Goal: Consume media (video, audio): Consume media (video, audio)

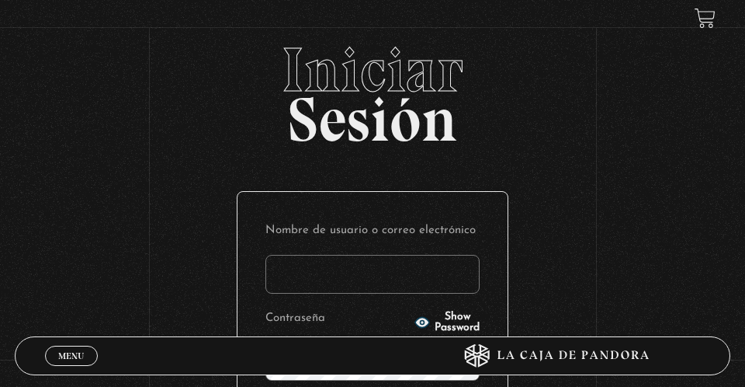
click at [289, 269] on input "Nombre de usuario o correo electrónico" at bounding box center [373, 274] width 214 height 39
type input "Raner0707"
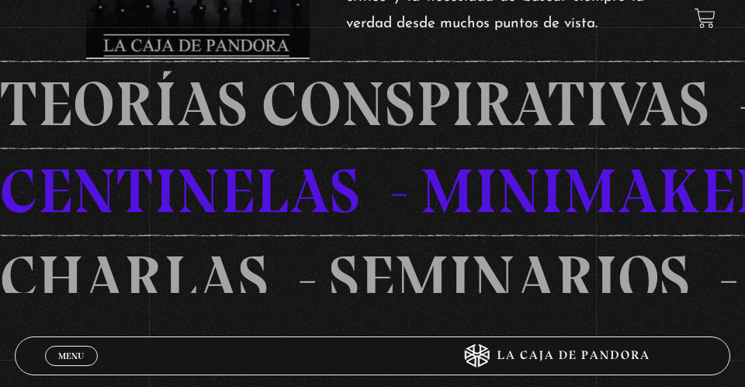
scroll to position [556, 0]
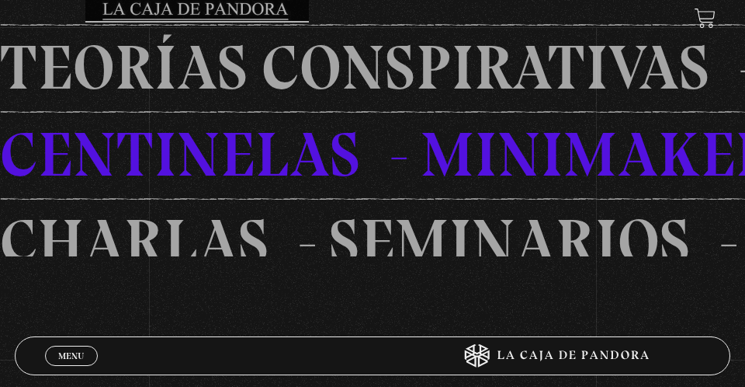
click at [75, 353] on span "Menu" at bounding box center [71, 355] width 26 height 9
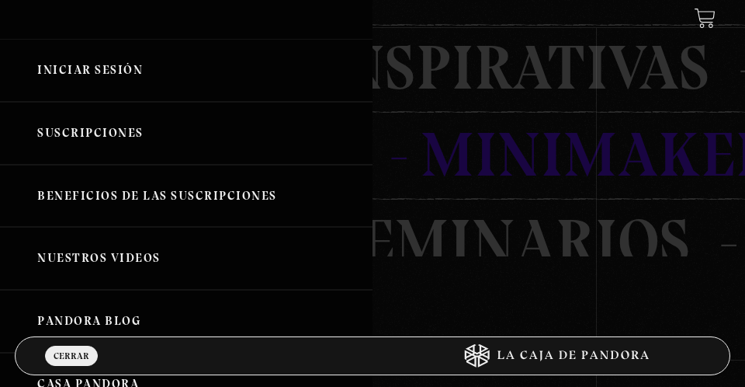
click at [75, 64] on link "Iniciar Sesión" at bounding box center [186, 70] width 373 height 63
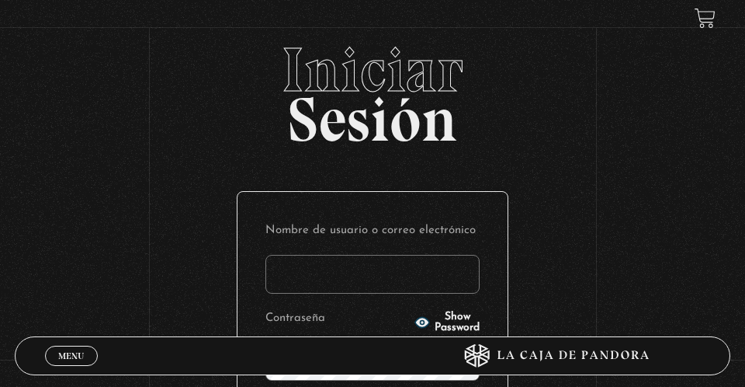
click at [289, 266] on input "Nombre de usuario o correo electrónico" at bounding box center [373, 274] width 214 height 39
type input "Raner0707"
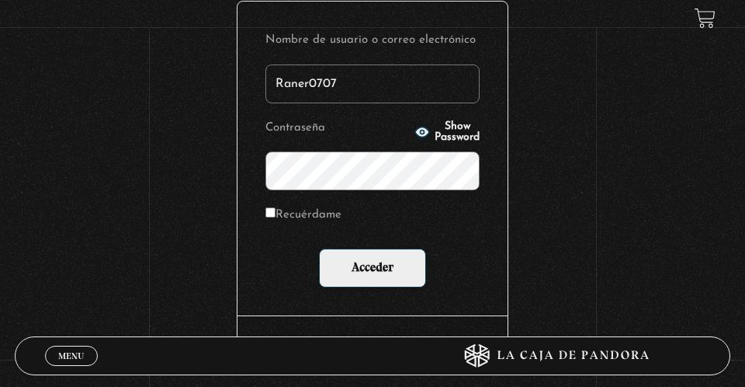
scroll to position [289, 0]
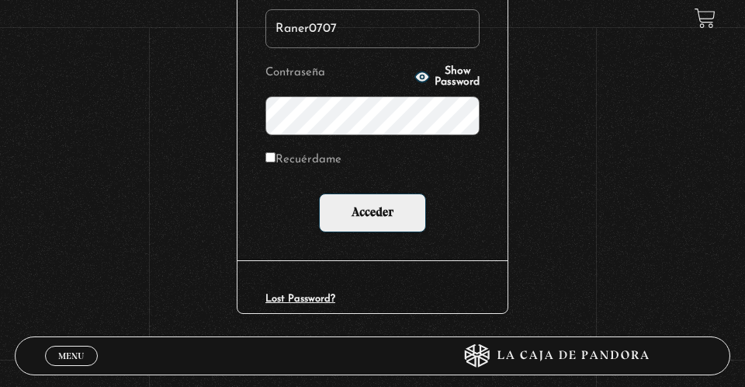
click at [319, 193] on input "Acceder" at bounding box center [372, 212] width 107 height 39
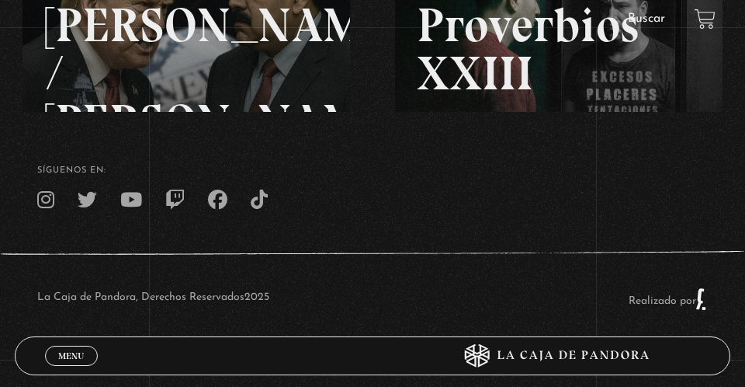
scroll to position [286, 0]
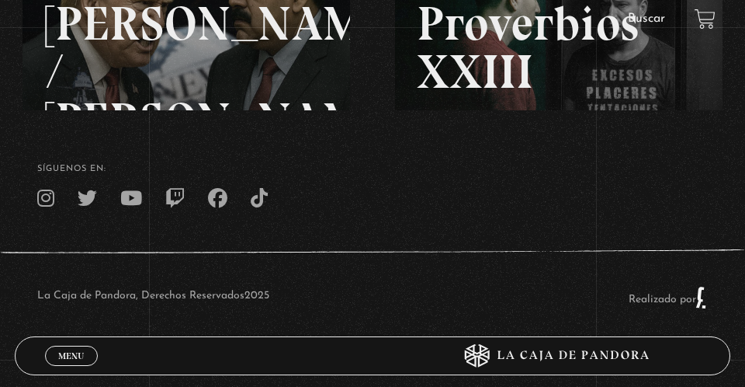
click at [540, 367] on icon at bounding box center [551, 355] width 298 height 23
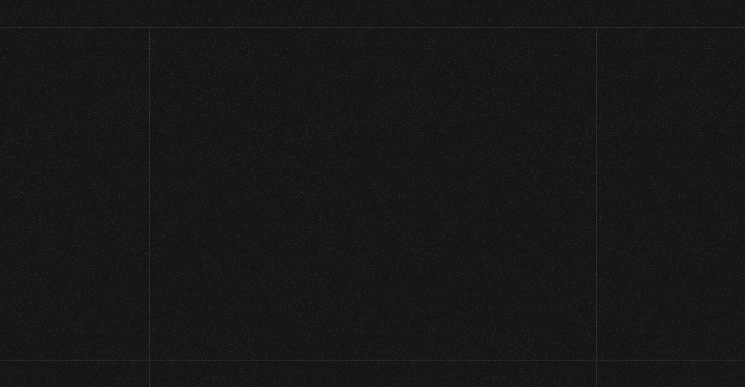
scroll to position [286, 0]
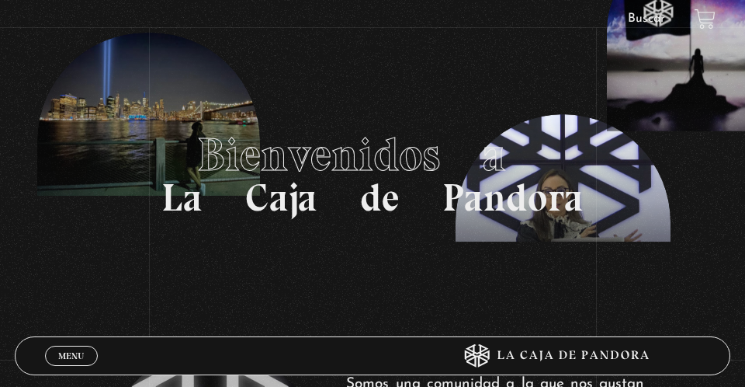
click at [47, 0] on section "Bienvenidos a La Caja de Pandora" at bounding box center [372, 174] width 745 height 348
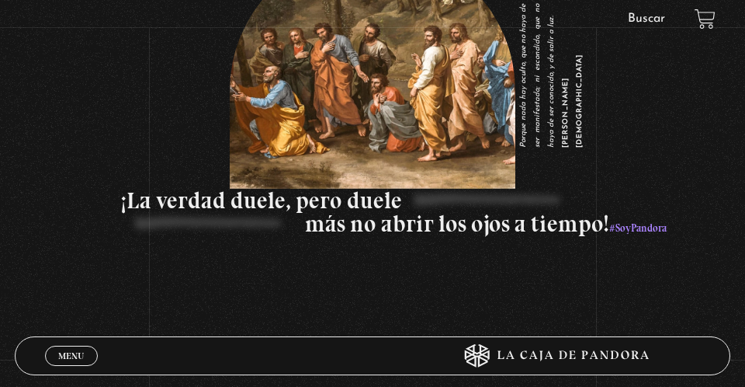
scroll to position [1352, 0]
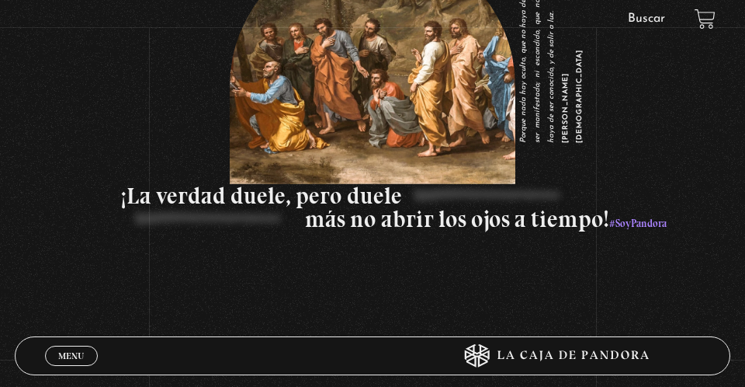
click at [47, 354] on link "Menu Cerrar" at bounding box center [71, 356] width 53 height 20
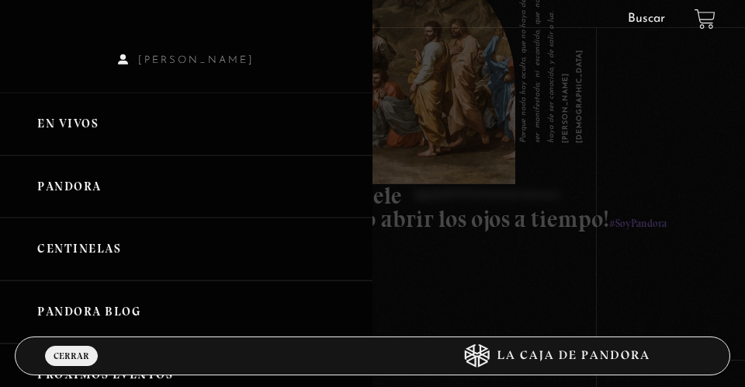
click at [47, 242] on link "Centinelas" at bounding box center [186, 248] width 373 height 63
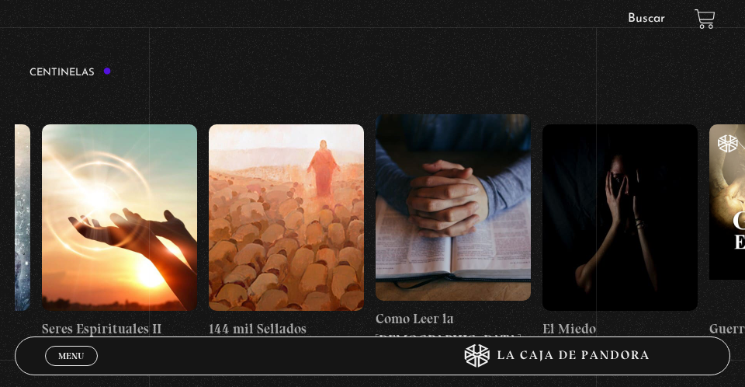
scroll to position [0, 15996]
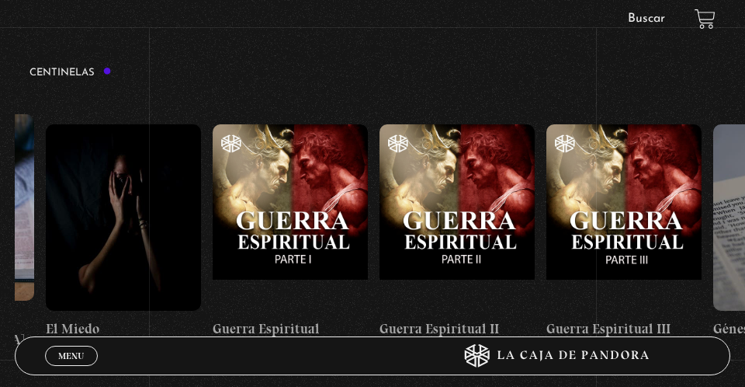
click at [213, 93] on link "Guerra Espiritual" at bounding box center [290, 232] width 155 height 278
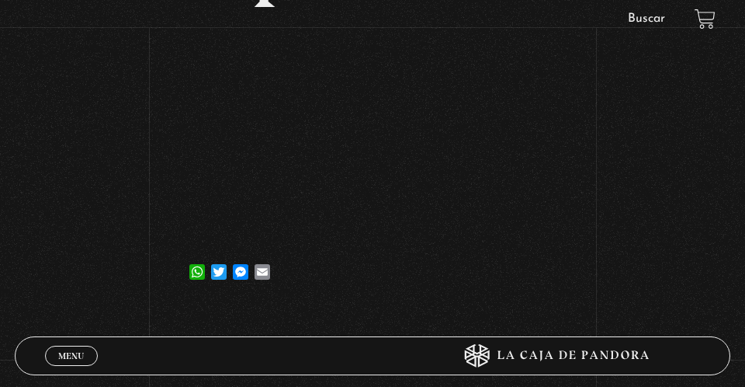
scroll to position [349, 0]
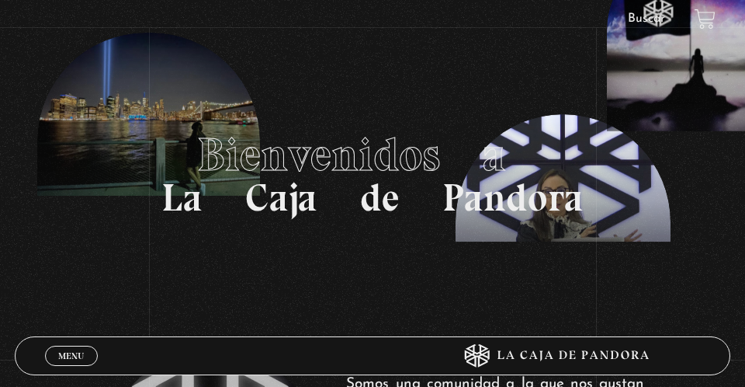
click at [84, 354] on link "Menu Cerrar" at bounding box center [71, 356] width 53 height 20
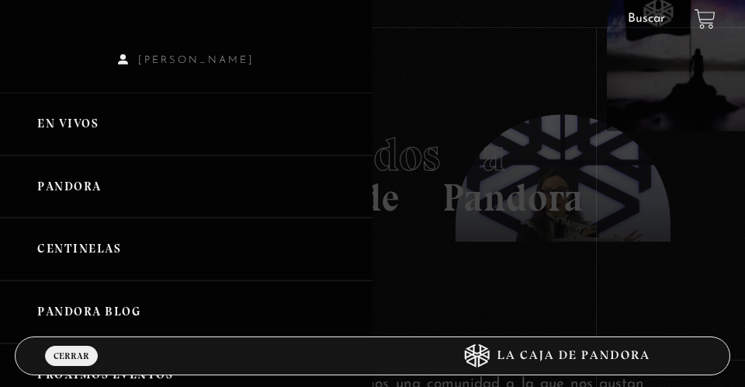
click at [84, 247] on link "Centinelas" at bounding box center [186, 248] width 373 height 63
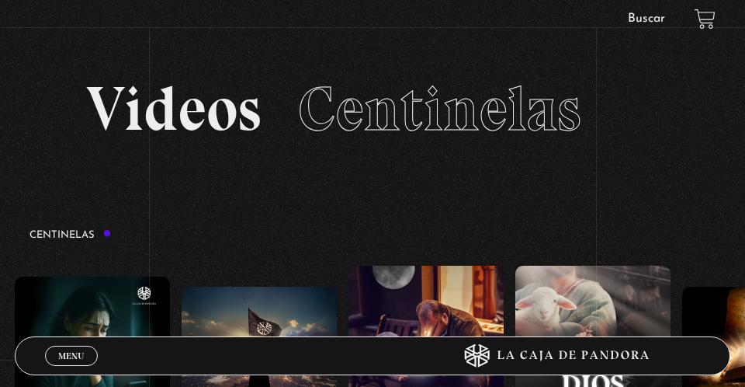
click at [735, 210] on section "Videos Centinelas" at bounding box center [372, 128] width 745 height 179
click at [83, 349] on link "Menu Cerrar" at bounding box center [71, 356] width 53 height 20
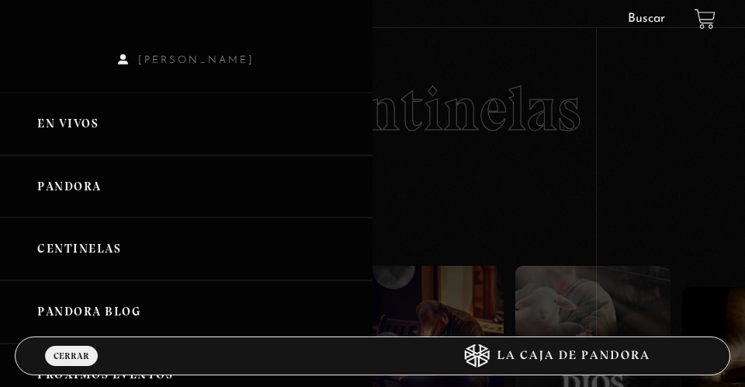
click at [83, 247] on link "Centinelas" at bounding box center [186, 248] width 373 height 63
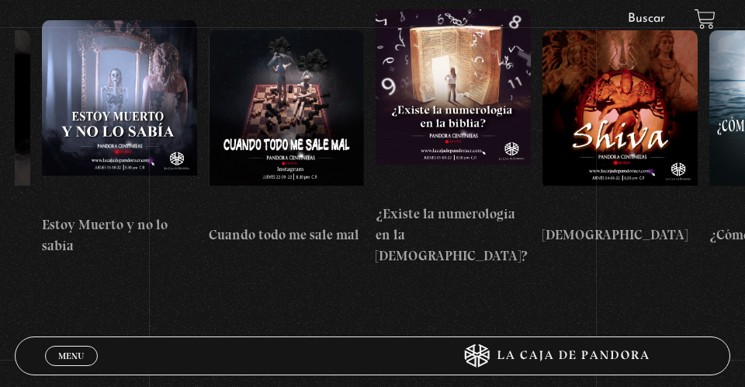
scroll to position [0, 16121]
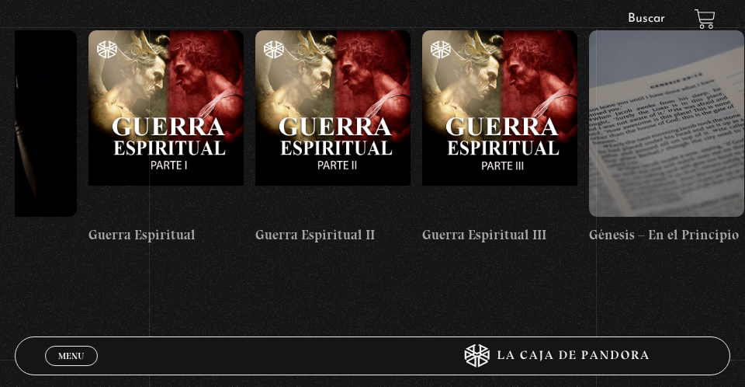
click at [89, 0] on link "Guerra Espiritual" at bounding box center [166, 138] width 155 height 278
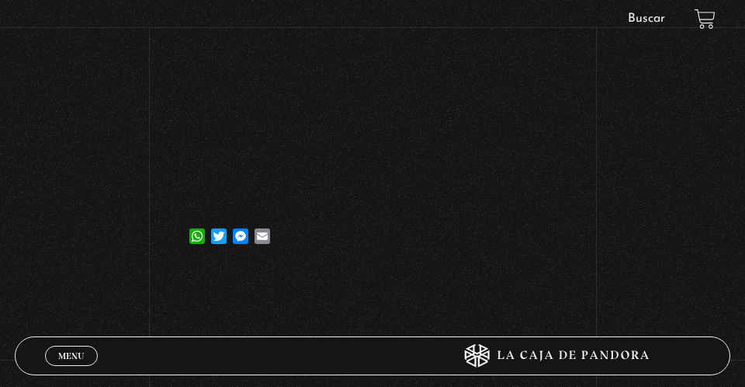
scroll to position [304, 0]
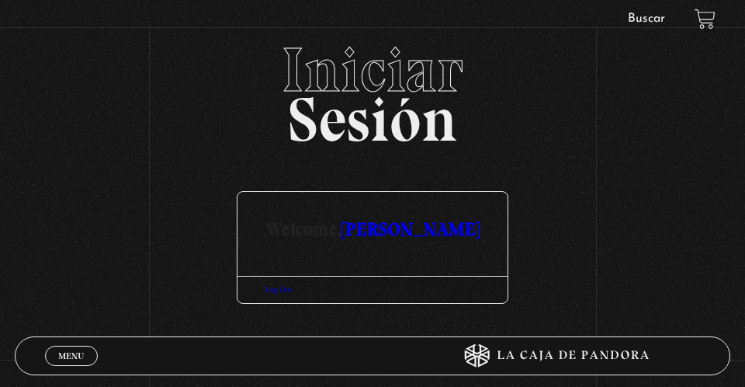
click at [75, 354] on span "Menu" at bounding box center [71, 355] width 26 height 9
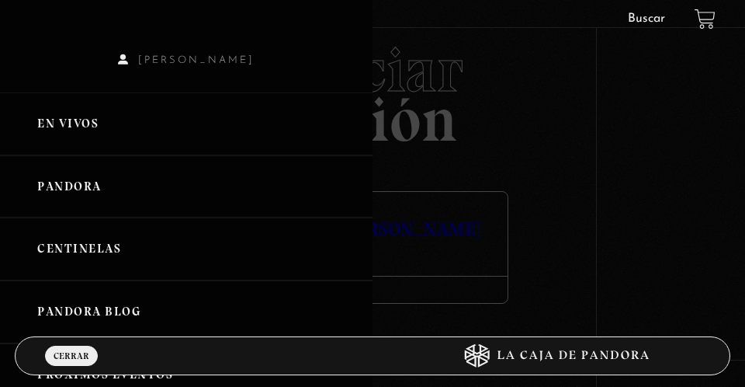
click at [75, 233] on link "Centinelas" at bounding box center [186, 248] width 373 height 63
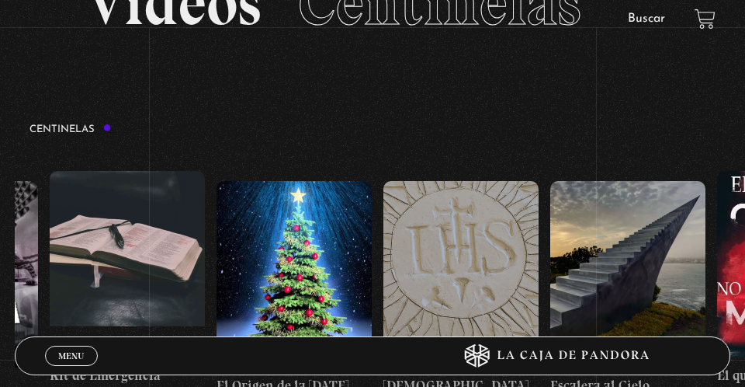
scroll to position [0, 16028]
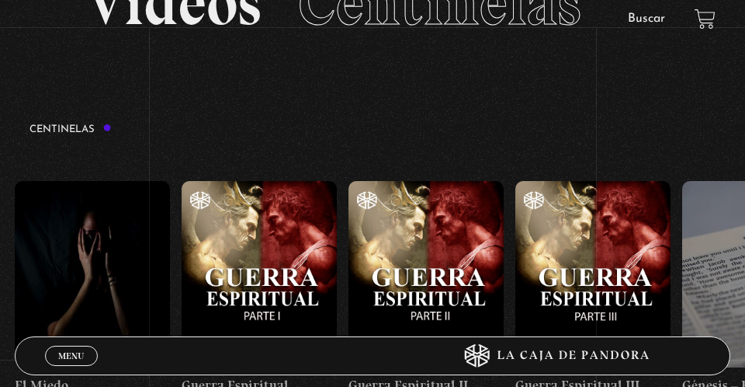
click at [182, 150] on link "Guerra Espiritual" at bounding box center [259, 289] width 155 height 278
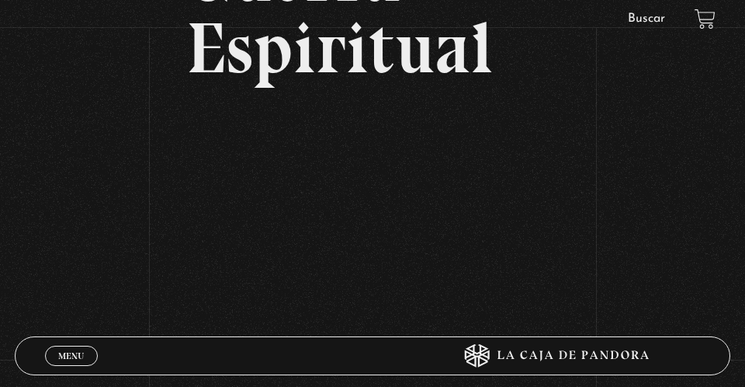
scroll to position [217, 0]
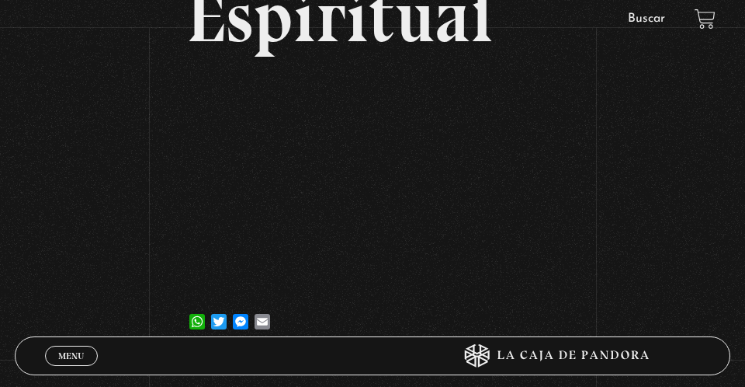
click at [402, 344] on link at bounding box center [551, 355] width 298 height 23
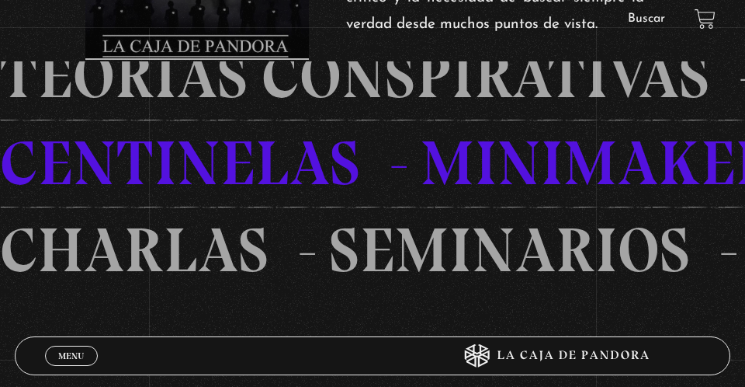
scroll to position [550, 0]
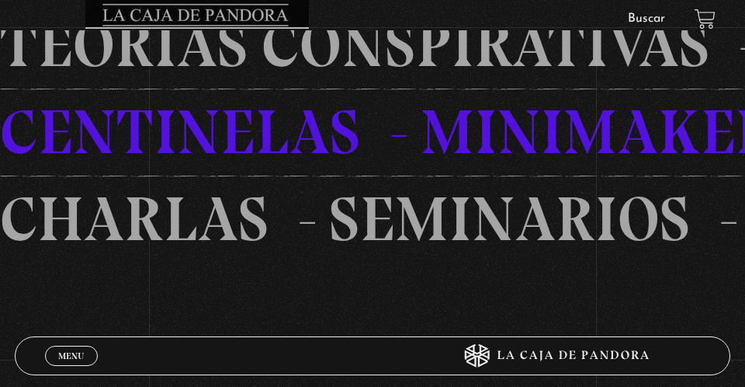
click at [45, 346] on link "Menu Cerrar" at bounding box center [71, 356] width 53 height 20
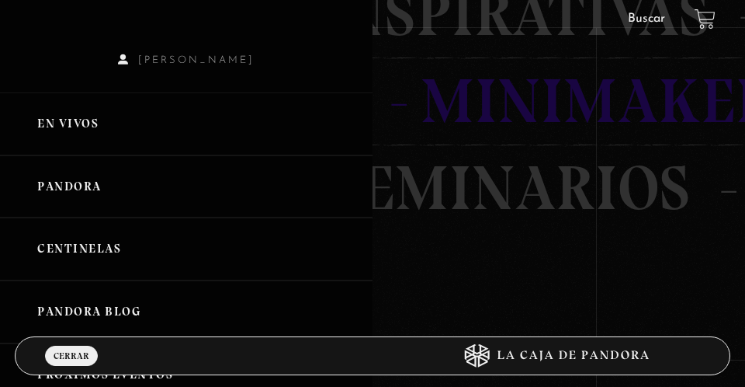
scroll to position [643, 0]
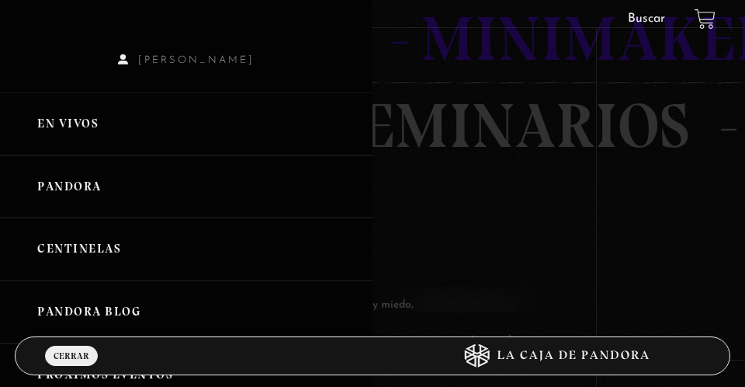
click at [75, 210] on link "Pandora" at bounding box center [186, 186] width 373 height 63
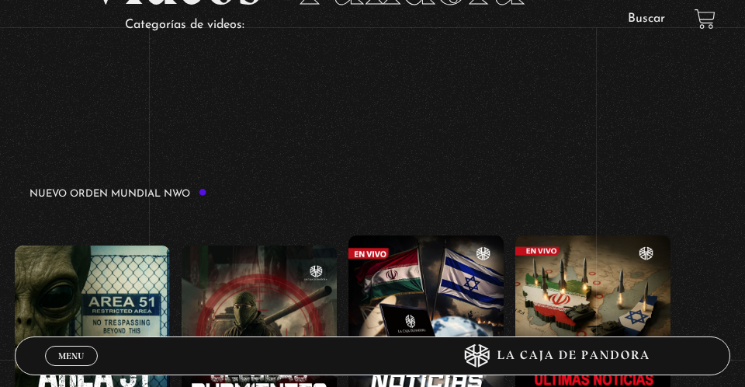
scroll to position [155, 0]
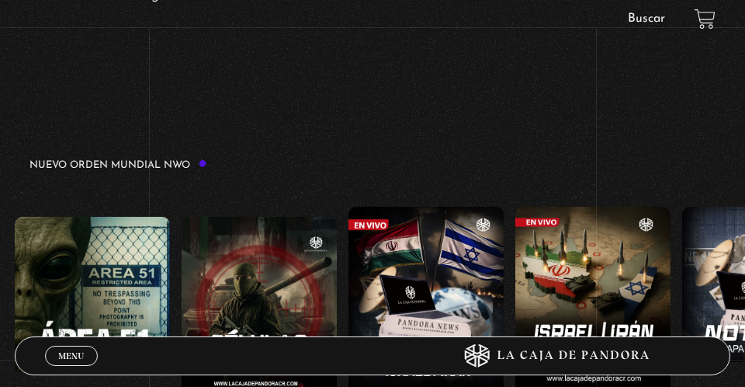
click at [75, 362] on link "Menu Cerrar" at bounding box center [71, 356] width 53 height 20
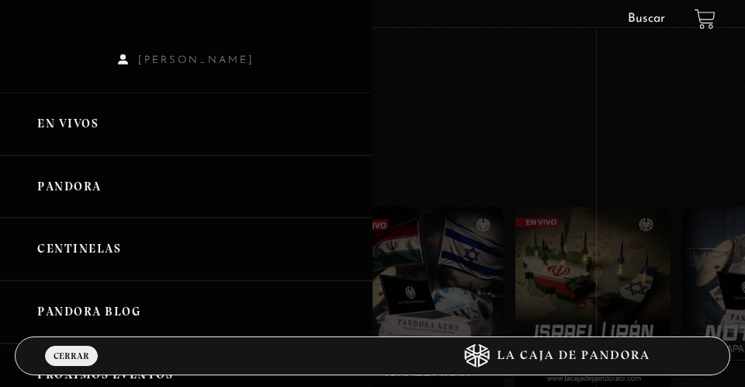
click at [75, 241] on link "Centinelas" at bounding box center [186, 248] width 373 height 63
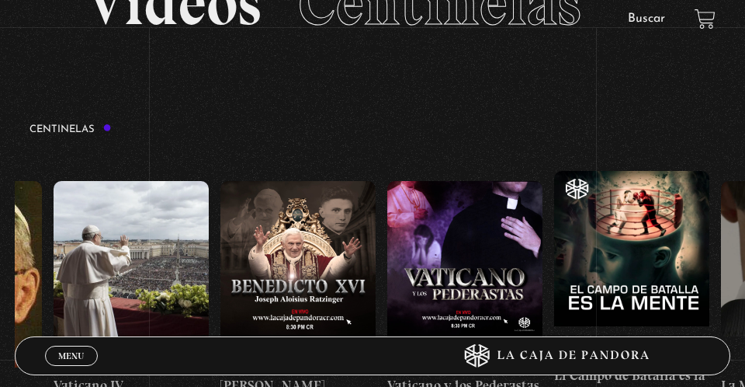
scroll to position [0, 16059]
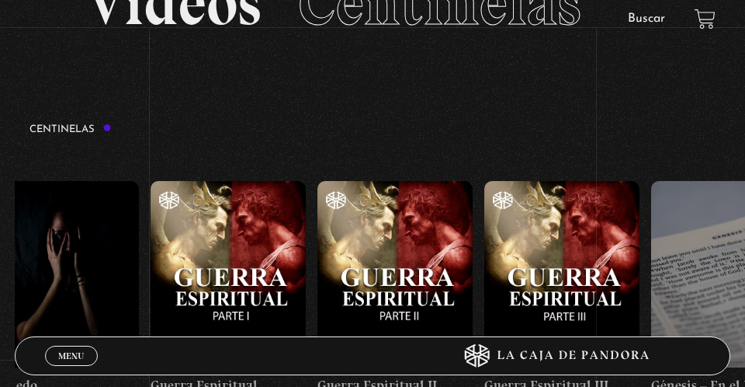
click at [151, 150] on link "Guerra Espiritual" at bounding box center [228, 289] width 155 height 278
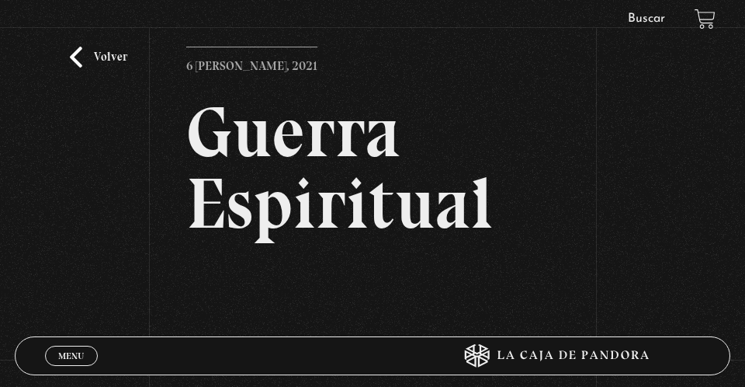
scroll to position [186, 0]
